Goal: Task Accomplishment & Management: Manage account settings

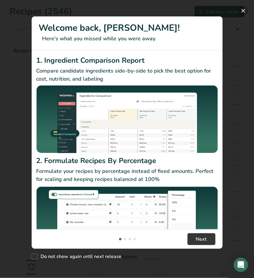
click at [242, 8] on button "New Features" at bounding box center [243, 11] width 10 height 10
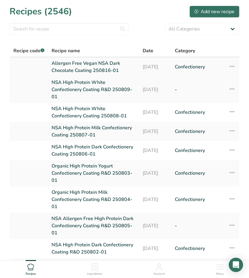
click at [230, 66] on icon at bounding box center [232, 66] width 7 height 11
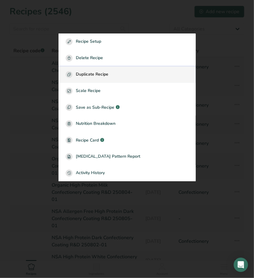
click at [122, 72] on div "Duplicate Recipe" at bounding box center [127, 74] width 123 height 7
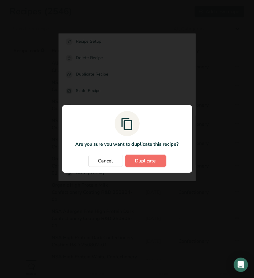
click at [140, 155] on button "Duplicate" at bounding box center [145, 161] width 41 height 12
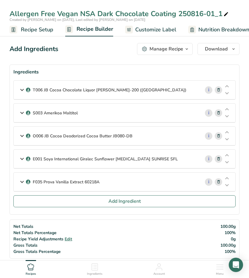
click at [228, 11] on icon at bounding box center [226, 14] width 5 height 8
type input "Allergen Free Vegan NSA Oat Milk Chocolate Coating 250818-01"
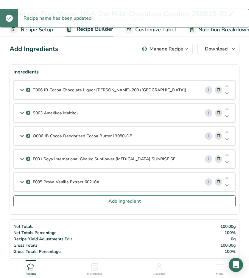
click at [217, 89] on icon at bounding box center [219, 90] width 4 height 6
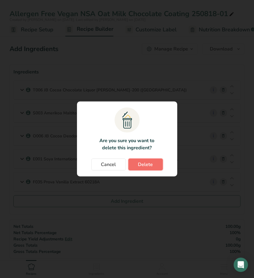
click at [147, 166] on span "Delete" at bounding box center [145, 164] width 15 height 7
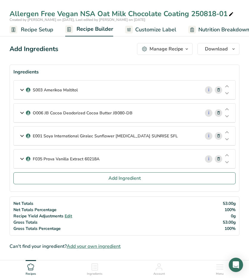
click at [18, 91] on div "S003 Amerikoa Maltitol" at bounding box center [107, 90] width 187 height 18
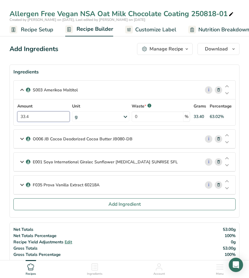
drag, startPoint x: 30, startPoint y: 117, endPoint x: 5, endPoint y: 119, distance: 24.8
type input "33"
click at [23, 137] on icon at bounding box center [21, 138] width 7 height 11
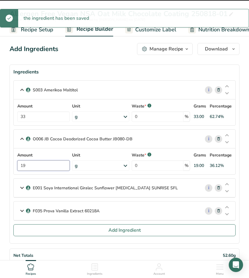
click at [32, 167] on input "19" at bounding box center [43, 165] width 52 height 10
drag, startPoint x: 32, startPoint y: 167, endPoint x: -1, endPoint y: 169, distance: 32.8
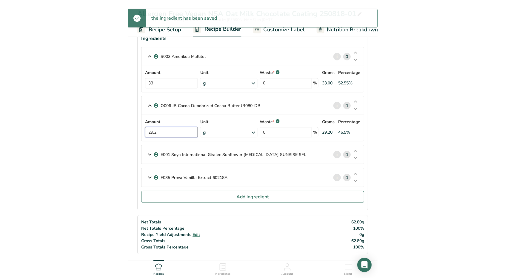
scroll to position [60, 0]
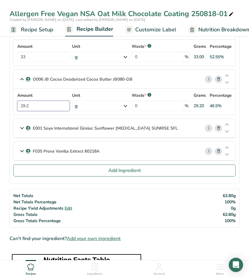
type input "29.2"
click at [22, 128] on icon at bounding box center [21, 128] width 7 height 11
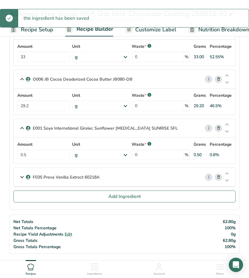
click at [20, 174] on icon at bounding box center [21, 177] width 7 height 11
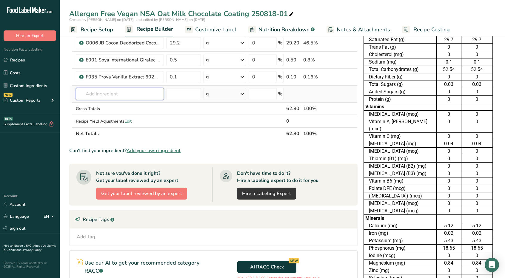
click at [113, 94] on input "text" at bounding box center [120, 94] width 88 height 12
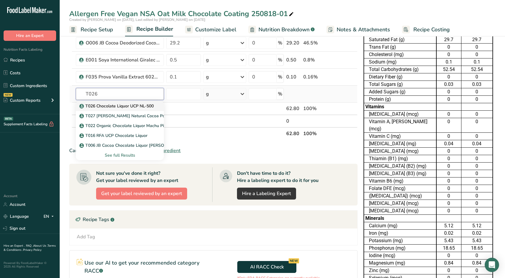
type input "T026 Chocolate Liquor UCP NL-500"
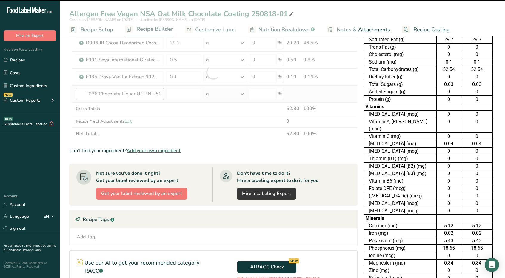
type input "0"
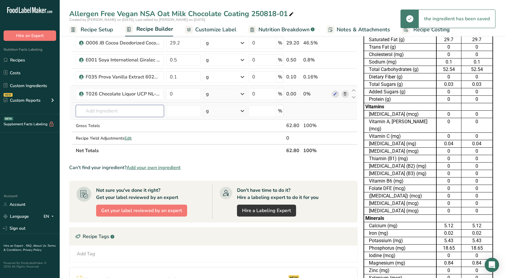
click at [136, 108] on input "text" at bounding box center [120, 111] width 88 height 12
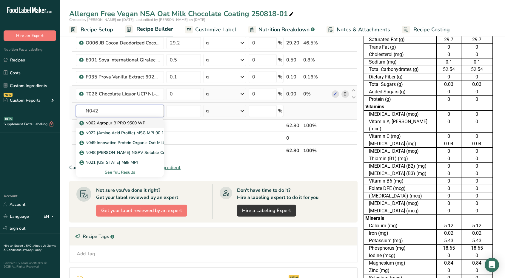
drag, startPoint x: 136, startPoint y: 108, endPoint x: 78, endPoint y: 120, distance: 59.8
click at [78, 117] on div "N042 N062 Agropur BiPRO 9500 WPI N022 (Amino Acid Profile) MSG MPI 90 100368 N0…" at bounding box center [120, 111] width 88 height 12
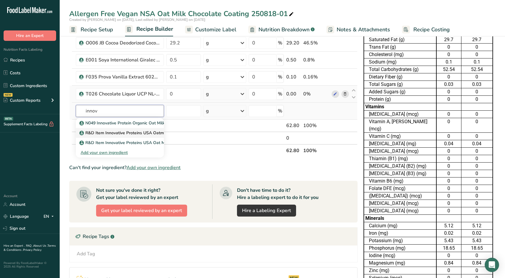
type input "innov"
click at [103, 130] on p "R&D Item Innovative Proteins USA Oatmilk GF Low Sugar" at bounding box center [139, 133] width 116 height 6
type input "R&D Item Innovative Proteins USA Oatmilk GF Low Sugar"
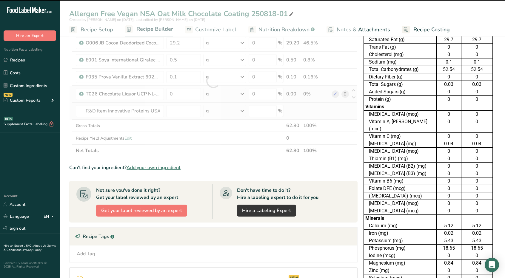
type input "0"
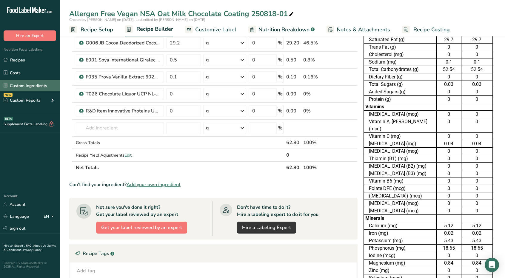
click at [23, 85] on link "Custom Ingredients" at bounding box center [30, 85] width 60 height 11
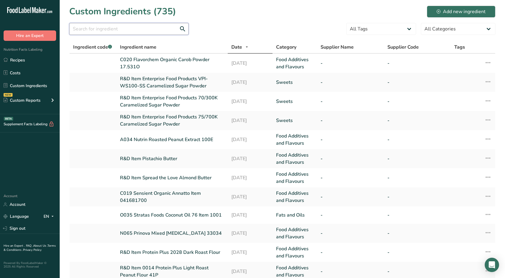
click at [121, 29] on input "text" at bounding box center [128, 29] width 119 height 12
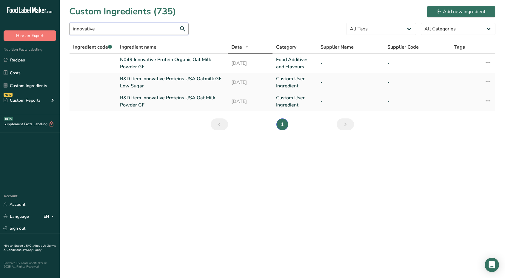
type input "innovative"
click at [134, 97] on link "R&D Item Innovative Proteins USA Oat Milk Powder GF" at bounding box center [172, 101] width 104 height 14
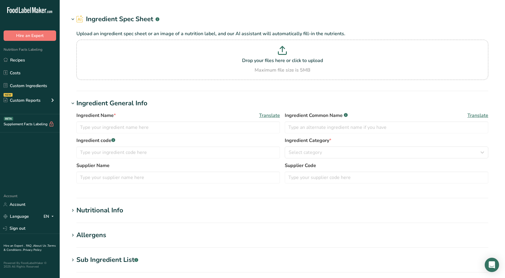
type input "R&D Item Innovative Proteins USA Oat Milk Powder GF"
type input "Oat Milk Powder"
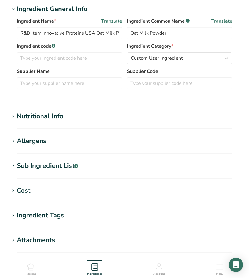
scroll to position [127, 0]
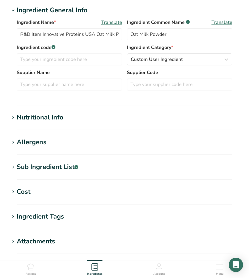
click at [15, 116] on icon at bounding box center [12, 117] width 5 height 8
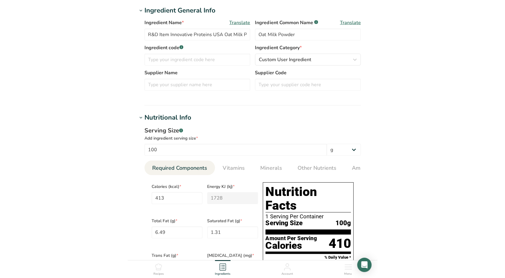
scroll to position [0, 0]
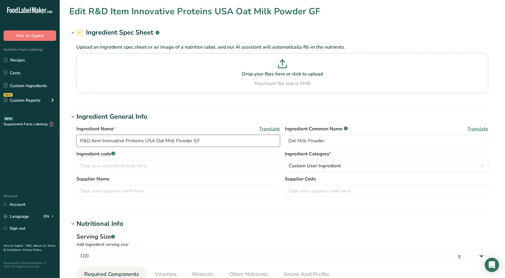
drag, startPoint x: 89, startPoint y: 140, endPoint x: 36, endPoint y: 134, distance: 53.4
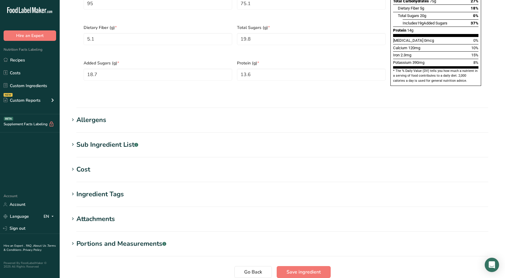
scroll to position [445, 0]
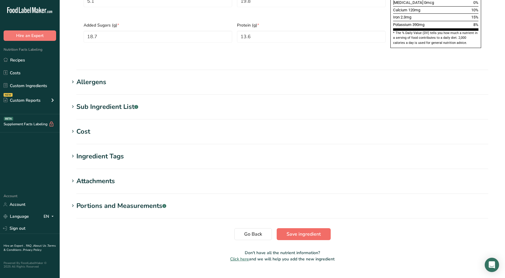
type input "N042 Item Innovative Proteins USA Oat Milk Powder GF"
click at [249, 231] on span "Save ingredient" at bounding box center [303, 234] width 34 height 7
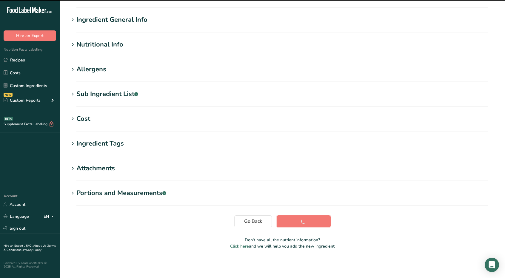
scroll to position [38, 0]
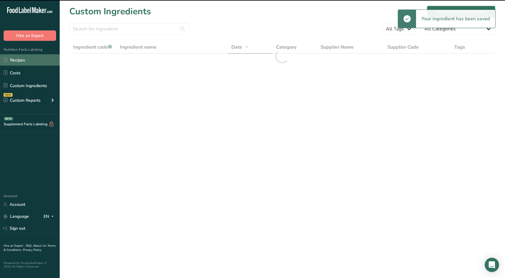
click at [27, 61] on link "Recipes" at bounding box center [30, 59] width 60 height 11
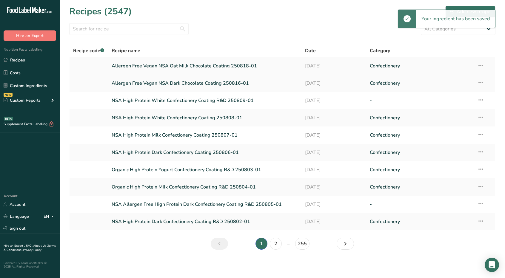
click at [149, 64] on link "Allergen Free Vegan NSA Oat Milk Chocolate Coating 250818-01" at bounding box center [205, 66] width 186 height 13
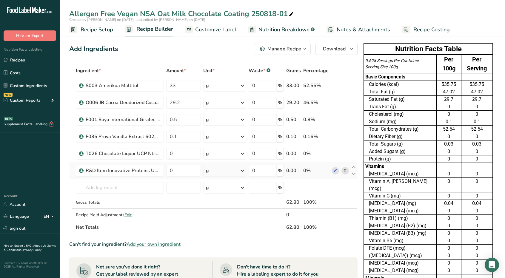
click at [249, 167] on span at bounding box center [344, 170] width 7 height 7
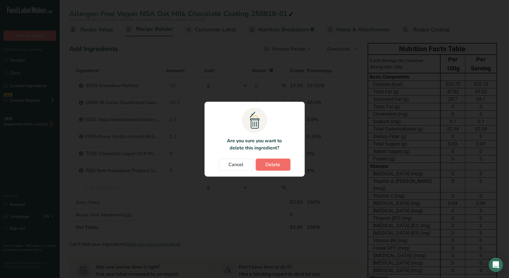
click at [249, 163] on span "Delete" at bounding box center [273, 164] width 15 height 7
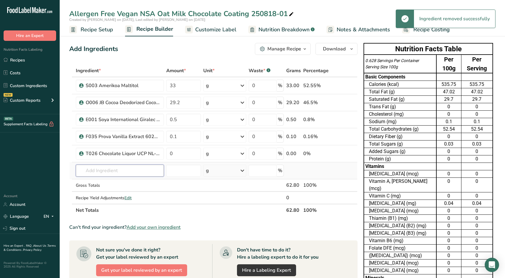
click at [117, 169] on input "text" at bounding box center [120, 171] width 88 height 12
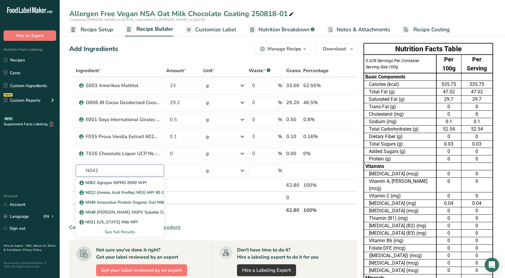
drag, startPoint x: 124, startPoint y: 172, endPoint x: 24, endPoint y: 191, distance: 101.5
click at [24, 191] on div ".a-20{fill:#fff;} Hire an Expert Nutrition Facts Labeling Recipes Costs Custom …" at bounding box center [252, 249] width 505 height 498
type input "innovative"
click at [92, 199] on p "N042 Item Innovative Proteins USA Oat Milk Powder GF" at bounding box center [137, 202] width 112 height 6
type input "N042 Item Innovative Proteins USA Oat Milk Powder GF"
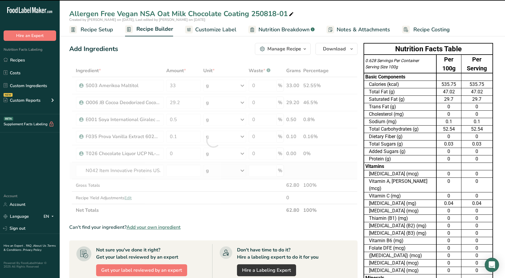
type input "0"
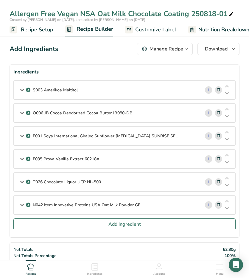
click at [21, 201] on icon at bounding box center [21, 204] width 7 height 11
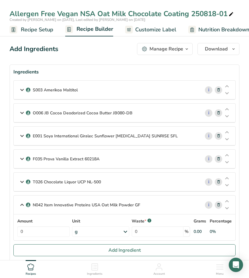
click at [36, 224] on div "Amount 0" at bounding box center [43, 227] width 52 height 19
click at [36, 226] on input "0" at bounding box center [43, 231] width 52 height 10
type input "17"
click at [22, 181] on icon at bounding box center [21, 181] width 7 height 11
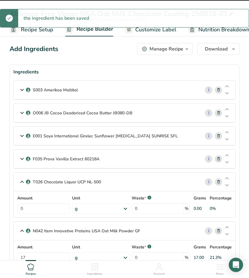
click at [42, 202] on div at bounding box center [125, 194] width 222 height 45
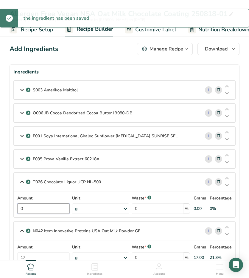
click at [41, 207] on input "0" at bounding box center [43, 208] width 52 height 10
type input "20"
click at [23, 159] on icon at bounding box center [21, 158] width 7 height 11
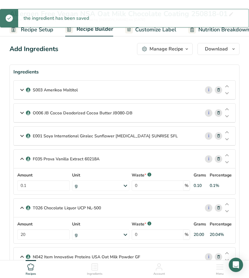
click at [23, 135] on icon at bounding box center [21, 135] width 7 height 11
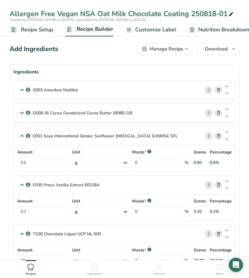
click at [23, 114] on icon at bounding box center [21, 112] width 7 height 11
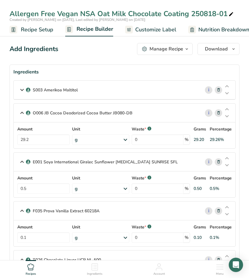
click at [21, 91] on icon at bounding box center [21, 89] width 7 height 11
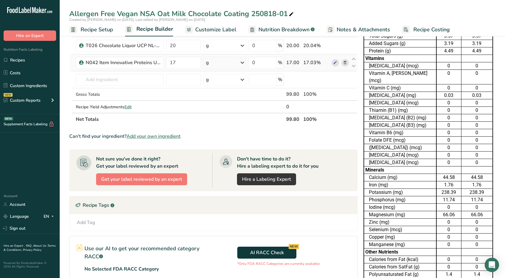
scroll to position [53, 0]
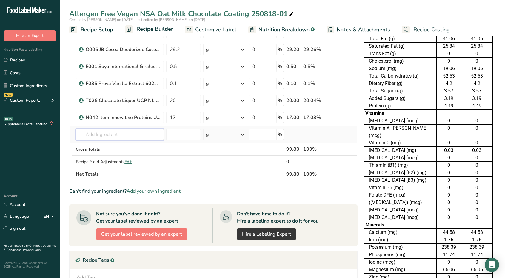
click at [99, 137] on input "text" at bounding box center [120, 135] width 88 height 12
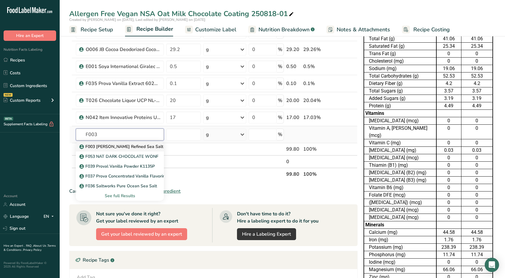
type input "F003"
click at [106, 143] on p "F003 [PERSON_NAME] Refined Sea Salt" at bounding box center [122, 146] width 83 height 6
type input "F003 [PERSON_NAME] Refined Sea Salt"
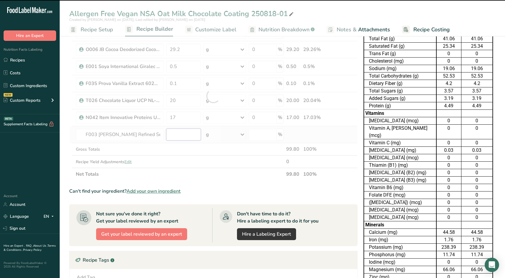
click at [187, 129] on input "number" at bounding box center [183, 135] width 35 height 12
type input "0"
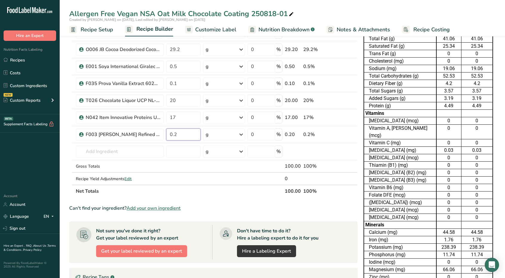
type input "0.2"
click at [249, 213] on section "Ingredient * Amount * Unit * Waste * .a-a{fill:#347362;}.b-a{fill:#fff;} Grams …" at bounding box center [213, 208] width 288 height 394
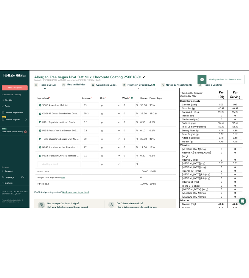
scroll to position [0, 0]
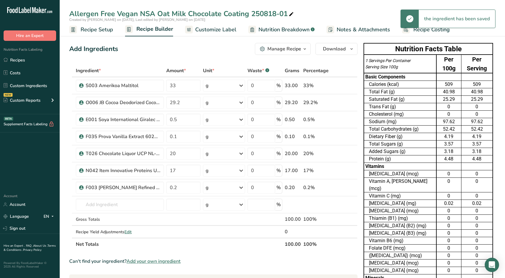
click at [225, 33] on span "Customize Label" at bounding box center [215, 30] width 41 height 8
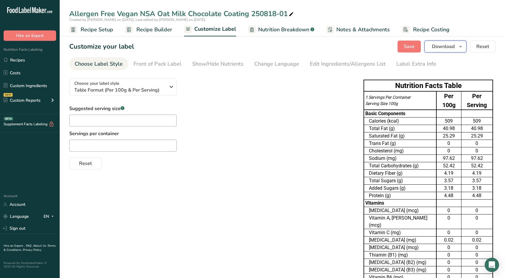
click at [249, 46] on icon "button" at bounding box center [460, 46] width 5 height 7
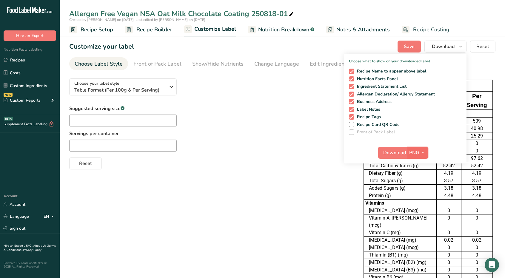
click at [249, 153] on icon "button" at bounding box center [422, 152] width 5 height 7
click at [249, 205] on link "XLSX" at bounding box center [418, 204] width 19 height 10
checkbox input "false"
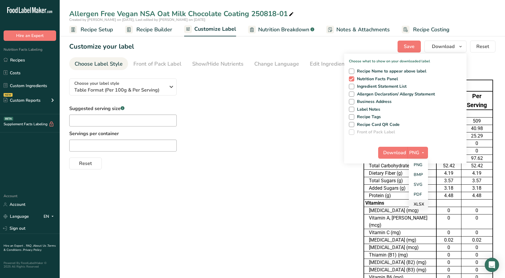
checkbox input "false"
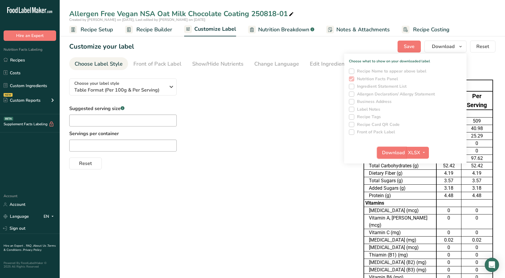
click at [249, 149] on span "Download" at bounding box center [393, 152] width 23 height 7
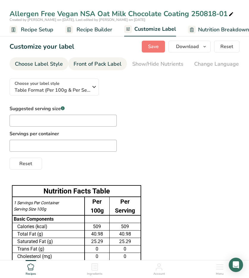
click at [89, 66] on div "Front of Pack Label" at bounding box center [98, 64] width 48 height 8
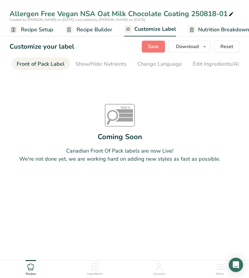
scroll to position [0, 58]
click at [86, 32] on span "Recipe Builder" at bounding box center [95, 30] width 36 height 8
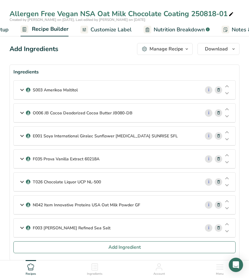
scroll to position [0, 58]
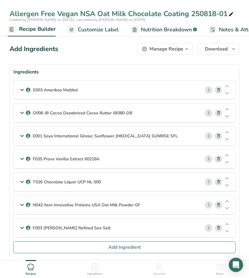
click at [23, 88] on icon at bounding box center [21, 89] width 7 height 11
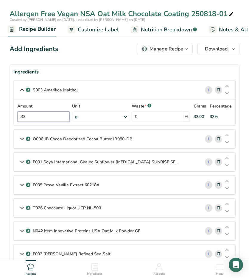
drag, startPoint x: 39, startPoint y: 119, endPoint x: 4, endPoint y: 118, distance: 34.6
type input "25"
click at [18, 139] on div "O006 JB Cocoa Deodorized Cocoa Butter JB080-DB" at bounding box center [107, 138] width 187 height 18
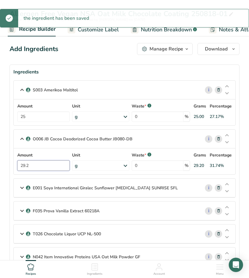
drag, startPoint x: 32, startPoint y: 166, endPoint x: -2, endPoint y: 169, distance: 33.5
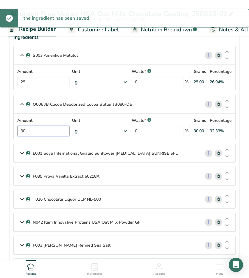
scroll to position [60, 0]
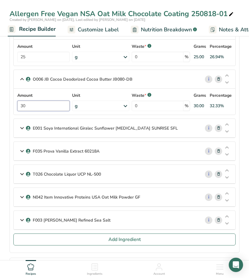
type input "30"
click at [22, 174] on icon at bounding box center [21, 174] width 7 height 11
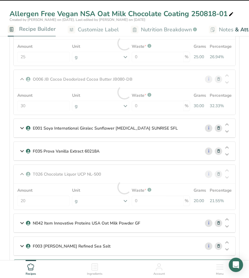
click at [36, 197] on div at bounding box center [125, 187] width 222 height 45
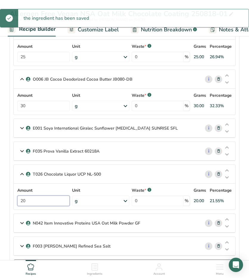
click at [30, 201] on input "20" at bounding box center [43, 200] width 52 height 10
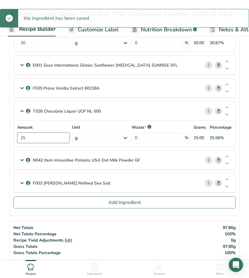
scroll to position [149, 0]
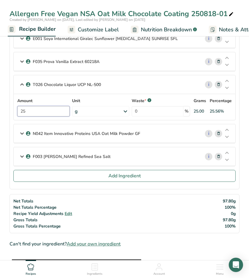
type input "25"
click at [22, 133] on icon at bounding box center [21, 133] width 7 height 11
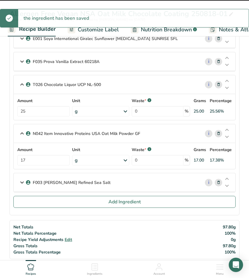
click at [30, 158] on div at bounding box center [125, 146] width 222 height 45
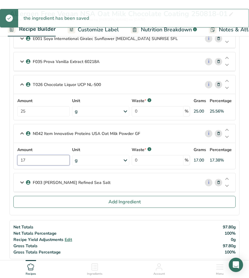
drag, startPoint x: 32, startPoint y: 157, endPoint x: -5, endPoint y: 154, distance: 37.1
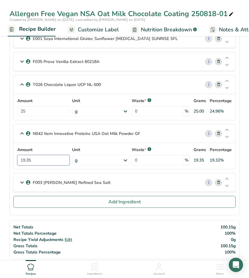
type input "19.35"
click at [18, 181] on icon at bounding box center [21, 182] width 7 height 11
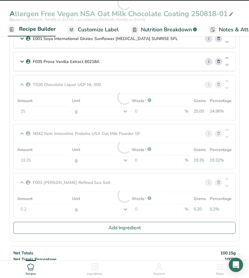
click at [32, 205] on div at bounding box center [125, 195] width 222 height 45
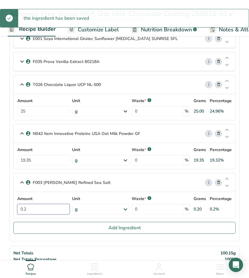
click at [30, 206] on input "0.2" at bounding box center [43, 209] width 52 height 10
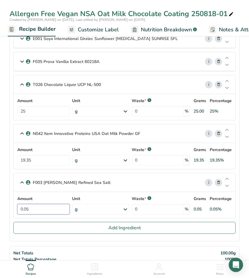
type input "0.05"
click at [79, 246] on div "Net Totals Net Totals Percentage Recipe Yield Adjustments Edit Gross Totals Gro…" at bounding box center [125, 265] width 230 height 39
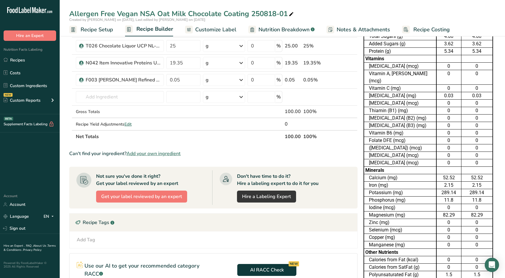
scroll to position [0, 0]
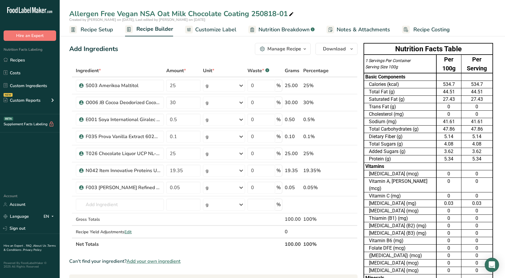
click at [224, 30] on span "Customize Label" at bounding box center [215, 30] width 41 height 8
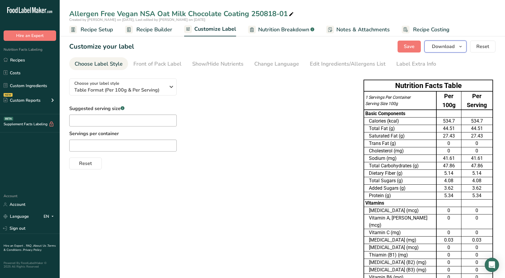
click at [249, 44] on span "button" at bounding box center [460, 46] width 7 height 7
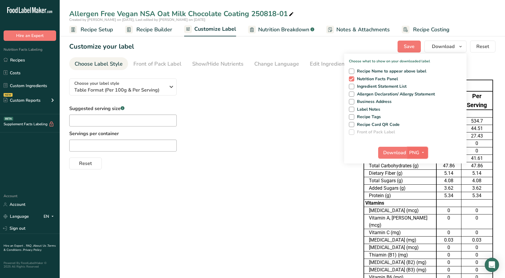
click at [249, 153] on icon "button" at bounding box center [422, 152] width 5 height 7
click at [249, 204] on link "XLSX" at bounding box center [418, 204] width 19 height 10
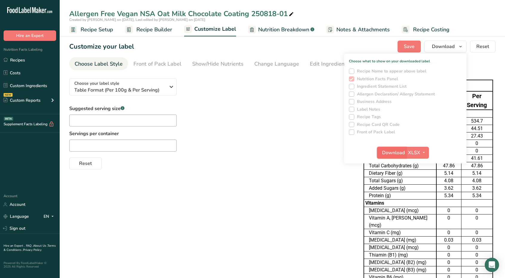
click at [249, 151] on span "Download" at bounding box center [393, 152] width 23 height 7
